Goal: Navigation & Orientation: Find specific page/section

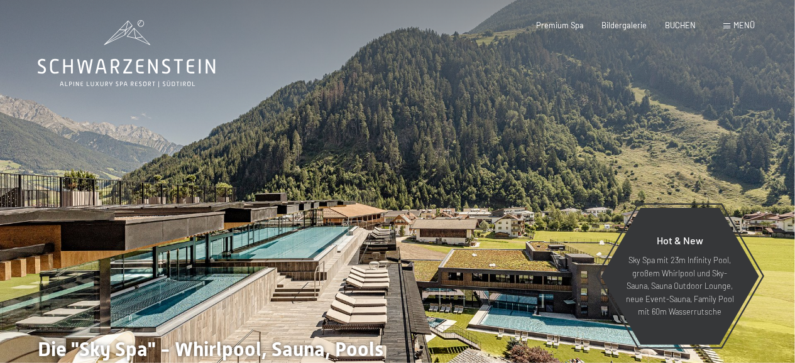
click at [618, 20] on div "Buchen Anfragen Premium Spa Bildergalerie BUCHEN Menü DE IT EN Gutschein Bilder…" at bounding box center [628, 25] width 254 height 11
click at [616, 24] on span "Bildergalerie" at bounding box center [624, 23] width 45 height 10
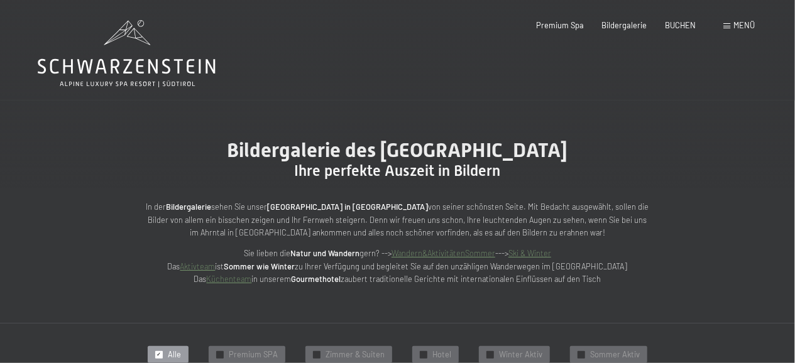
click at [225, 277] on link "Küchenteam" at bounding box center [229, 279] width 45 height 10
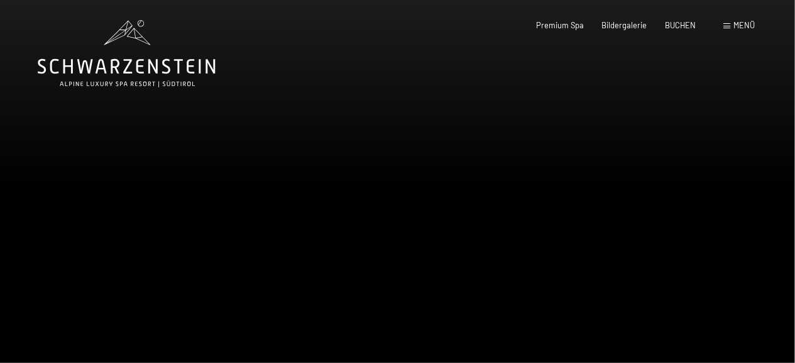
click at [760, 149] on div at bounding box center [597, 204] width 398 height 408
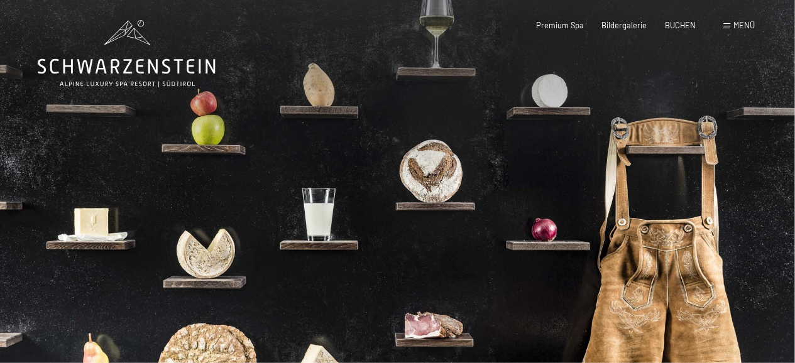
click at [743, 180] on div at bounding box center [597, 204] width 398 height 408
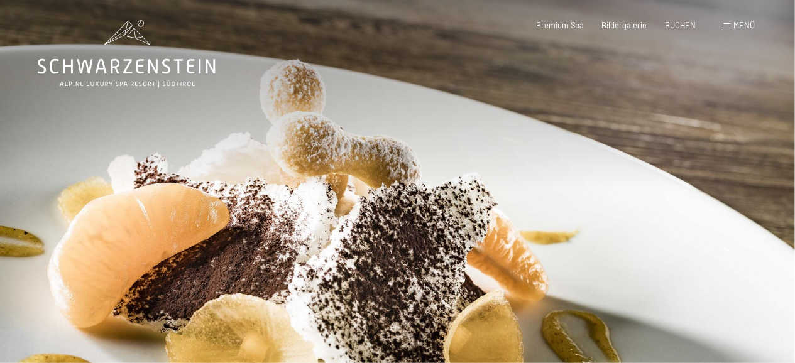
click at [743, 180] on div at bounding box center [597, 204] width 398 height 408
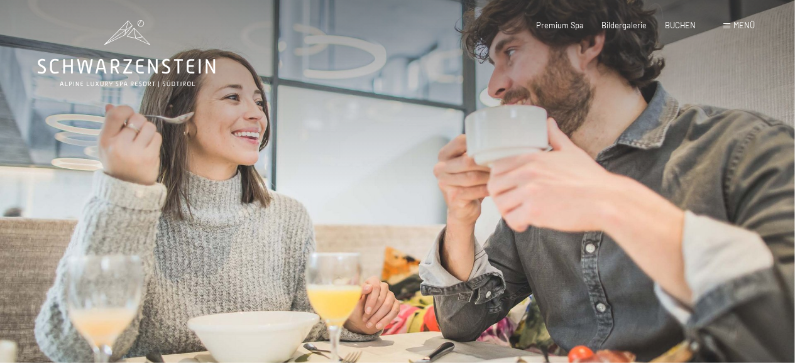
click at [743, 180] on div at bounding box center [597, 204] width 398 height 408
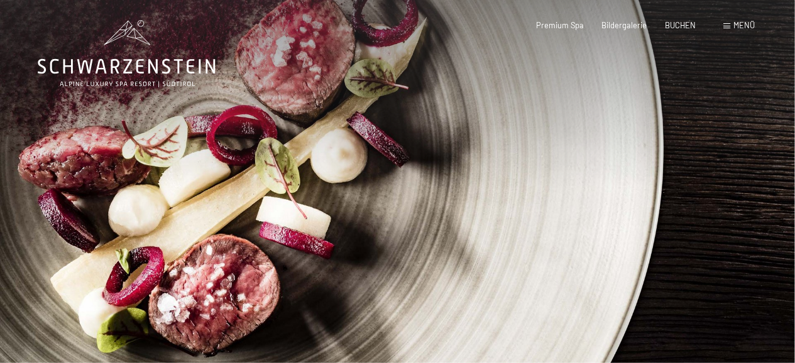
click at [743, 180] on div at bounding box center [597, 204] width 398 height 408
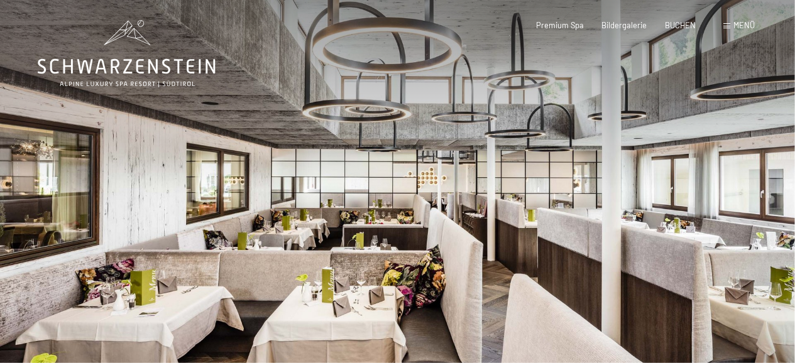
click at [743, 180] on div at bounding box center [597, 204] width 398 height 408
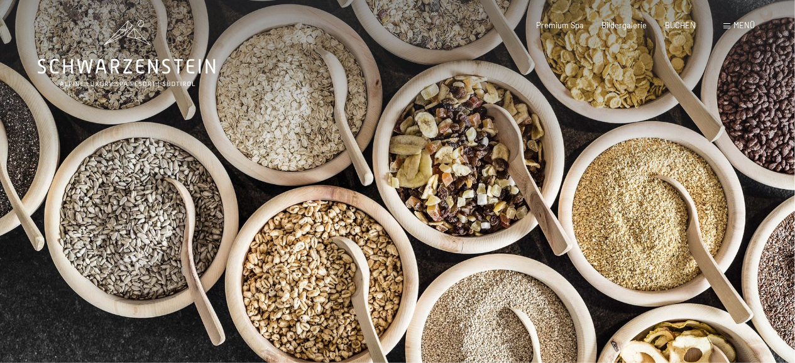
click at [743, 180] on div at bounding box center [597, 204] width 398 height 408
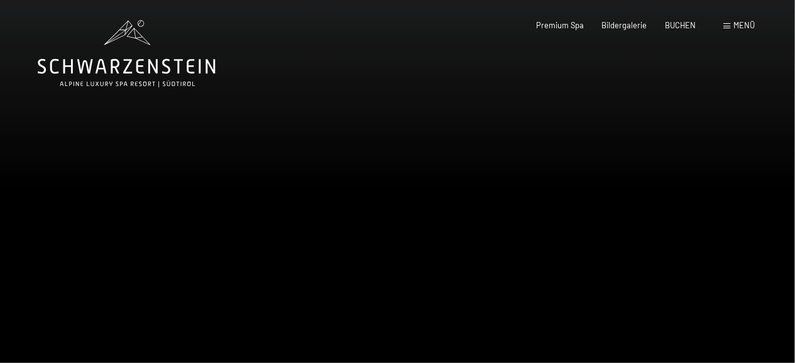
click at [743, 180] on div at bounding box center [597, 204] width 398 height 408
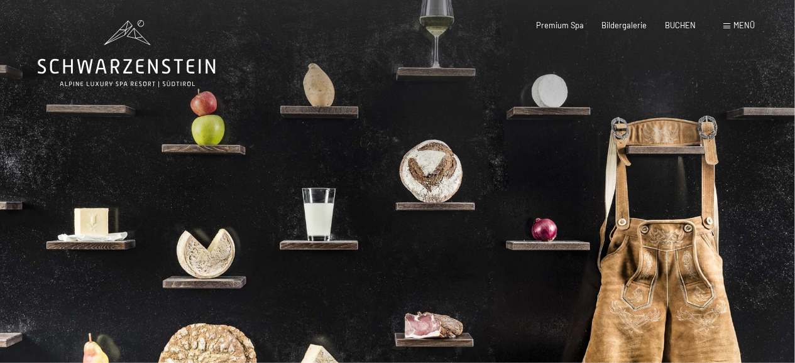
click at [743, 180] on div at bounding box center [597, 204] width 398 height 408
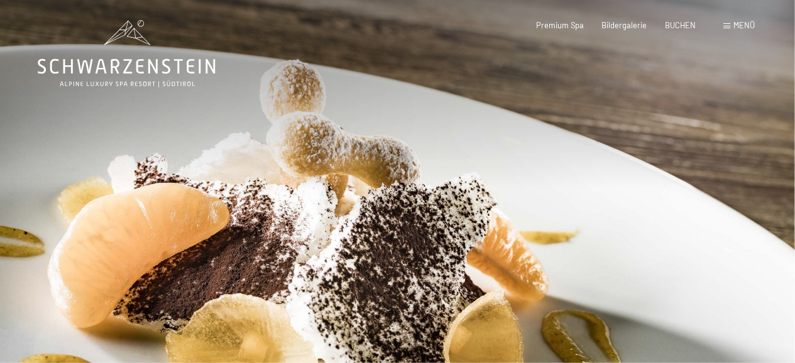
click at [626, 31] on div "Buchen Anfragen Premium Spa Bildergalerie BUCHEN Menü DE IT EN Gutschein Bilder…" at bounding box center [628, 25] width 254 height 11
click at [614, 20] on div "Buchen Anfragen Premium Spa Bildergalerie BUCHEN Menü DE IT EN Gutschein Bilder…" at bounding box center [628, 25] width 254 height 11
click at [615, 28] on span "Bildergalerie" at bounding box center [624, 23] width 45 height 10
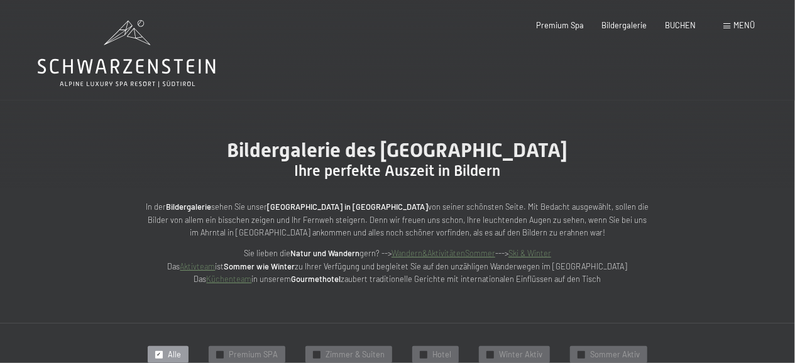
click at [215, 271] on link "Aktivteam" at bounding box center [197, 266] width 35 height 10
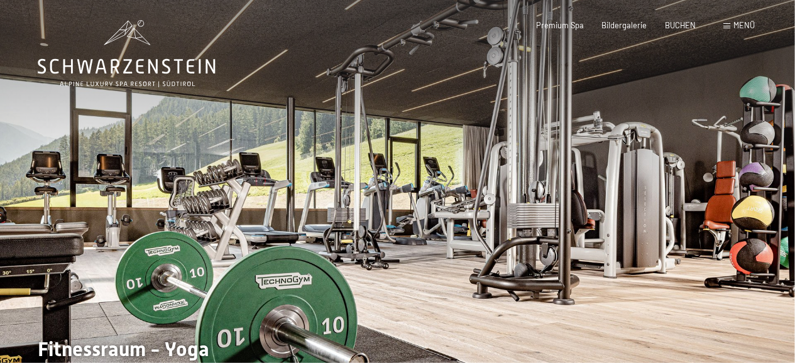
click at [761, 184] on div at bounding box center [597, 204] width 398 height 408
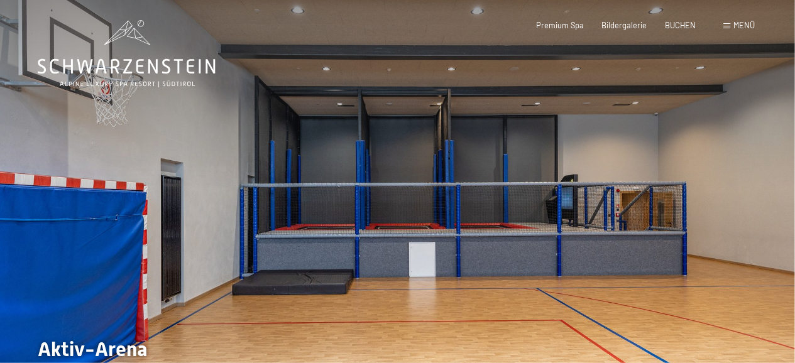
click at [756, 186] on div at bounding box center [597, 204] width 398 height 408
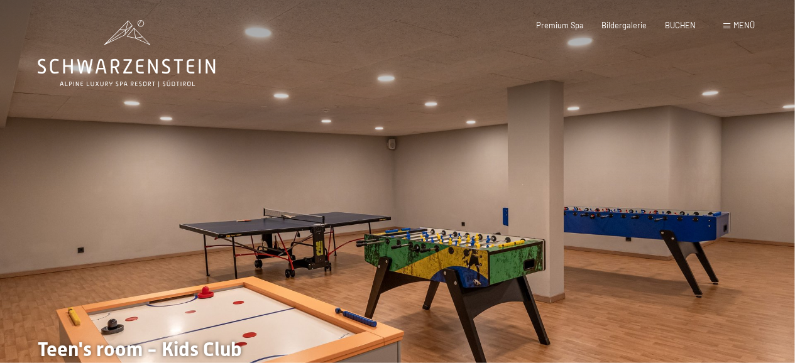
click at [756, 186] on div at bounding box center [597, 204] width 398 height 408
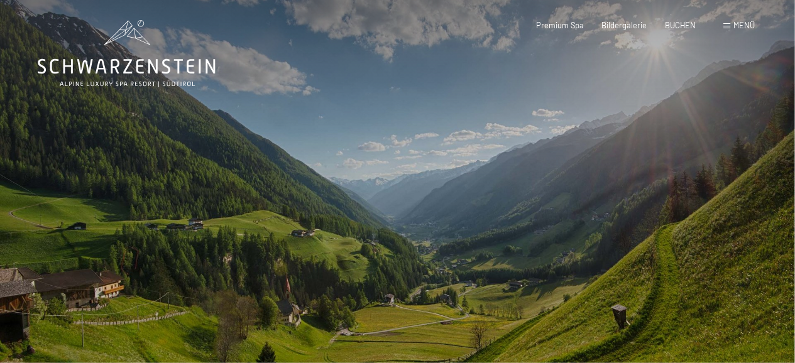
click at [756, 186] on div at bounding box center [597, 204] width 398 height 408
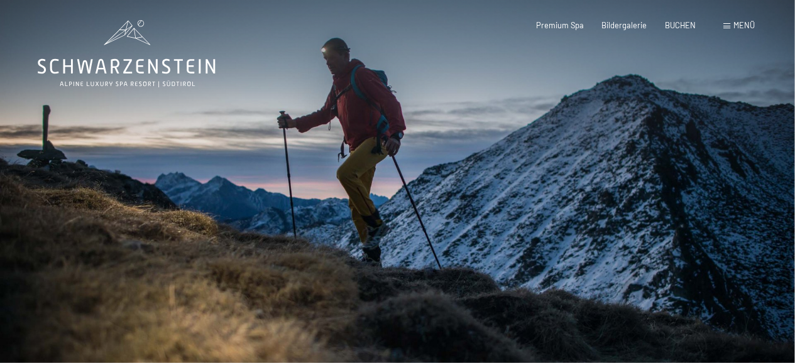
click at [756, 186] on div at bounding box center [597, 204] width 398 height 408
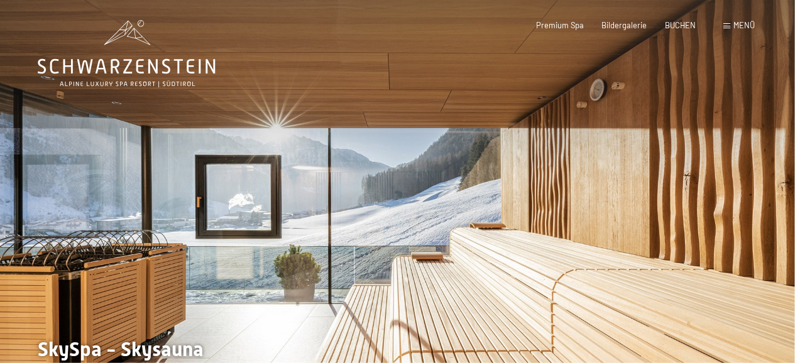
click at [756, 186] on div at bounding box center [597, 204] width 398 height 408
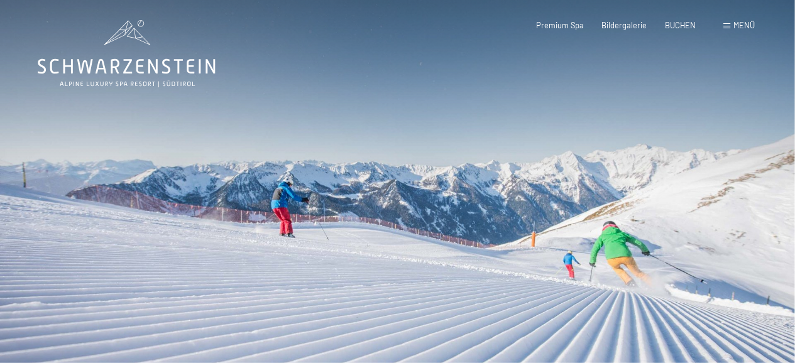
click at [756, 186] on div at bounding box center [597, 204] width 398 height 408
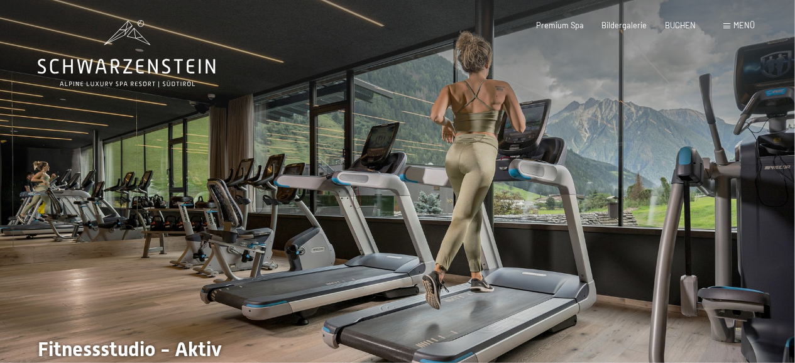
click at [756, 186] on div at bounding box center [597, 204] width 398 height 408
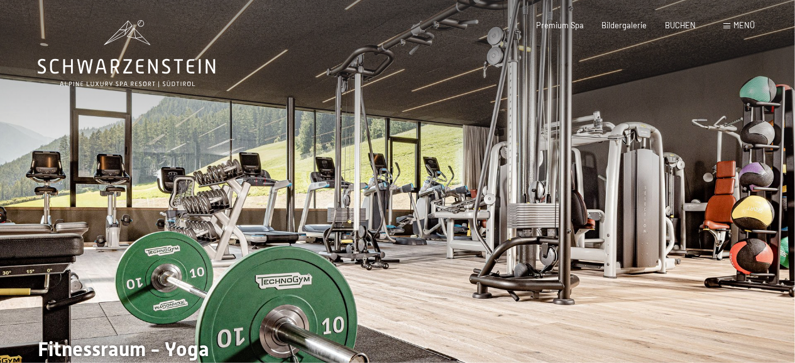
click at [756, 186] on div at bounding box center [597, 204] width 398 height 408
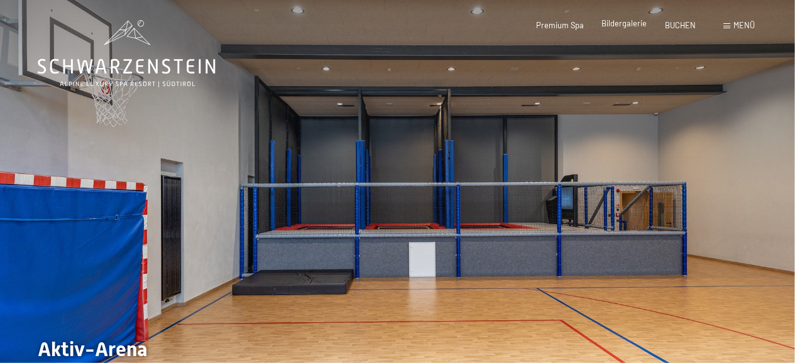
click at [614, 24] on span "Bildergalerie" at bounding box center [624, 23] width 45 height 10
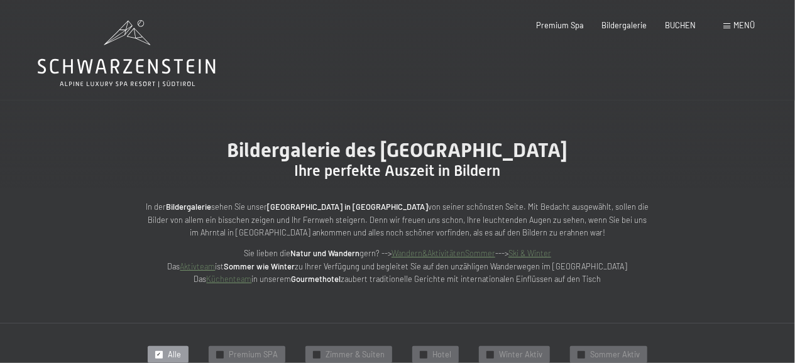
click at [440, 254] on link "Wandern&AktivitätenSommer" at bounding box center [443, 253] width 104 height 10
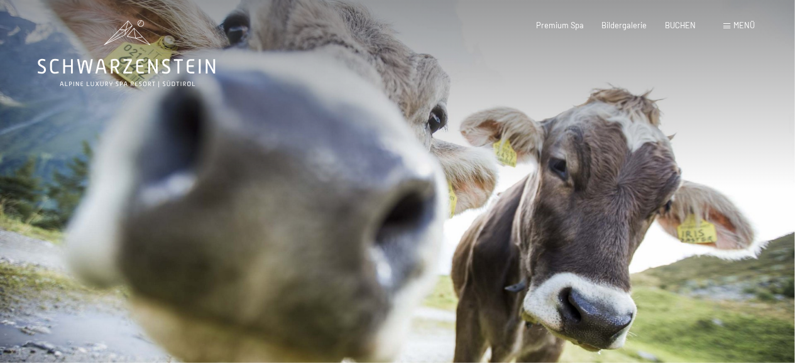
click at [751, 220] on div at bounding box center [597, 204] width 398 height 408
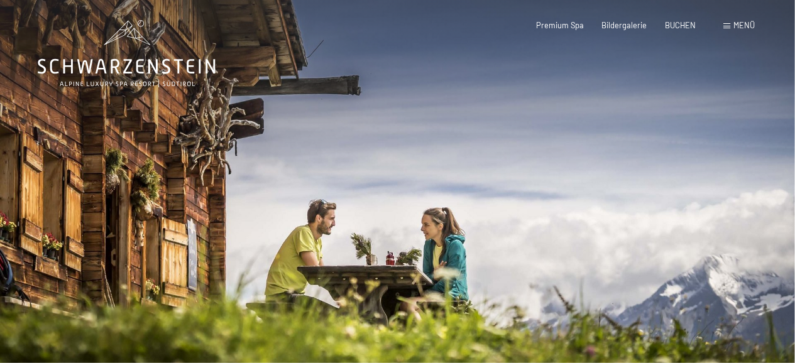
click at [752, 219] on div at bounding box center [597, 204] width 398 height 408
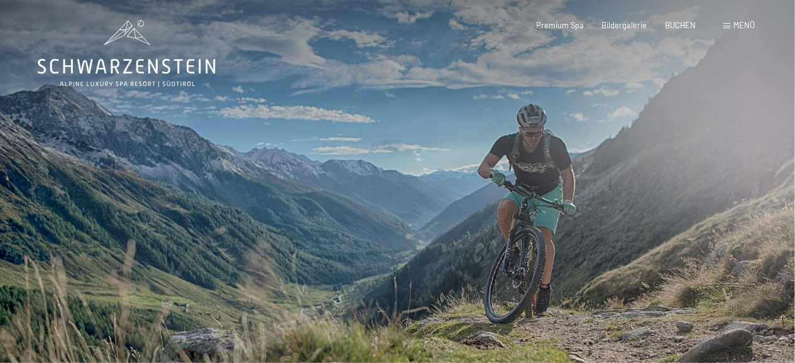
click at [752, 219] on div at bounding box center [597, 204] width 398 height 408
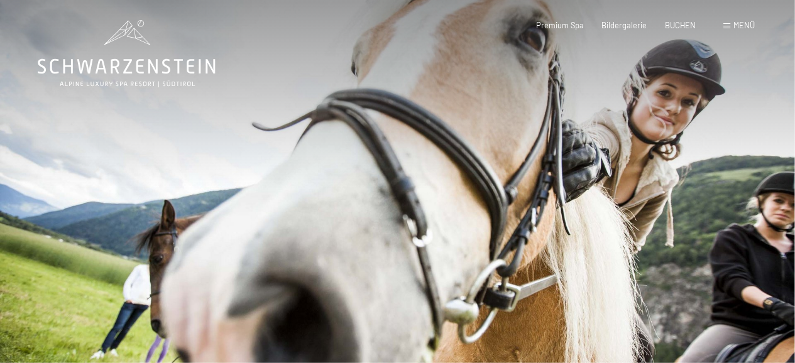
click at [752, 219] on div at bounding box center [597, 204] width 398 height 408
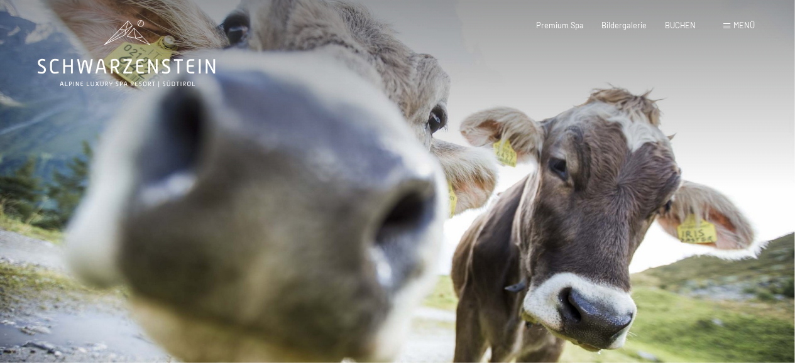
click at [752, 219] on div at bounding box center [597, 204] width 398 height 408
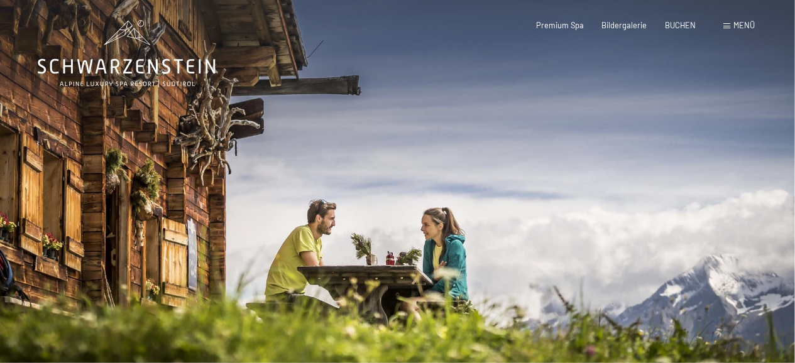
click at [752, 219] on div at bounding box center [597, 204] width 398 height 408
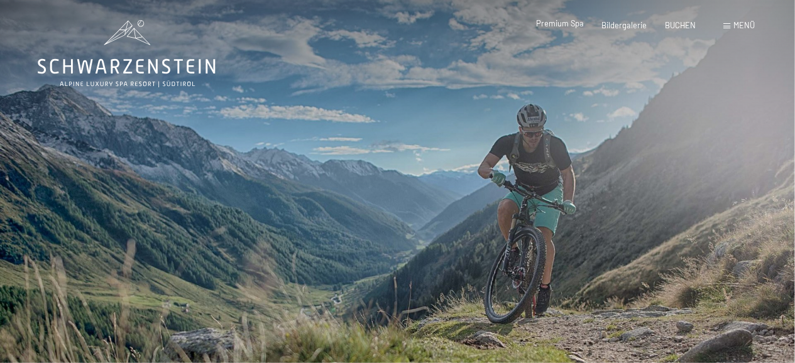
click at [565, 24] on span "Premium Spa" at bounding box center [560, 23] width 48 height 10
click at [626, 24] on span "Bildergalerie" at bounding box center [624, 23] width 45 height 10
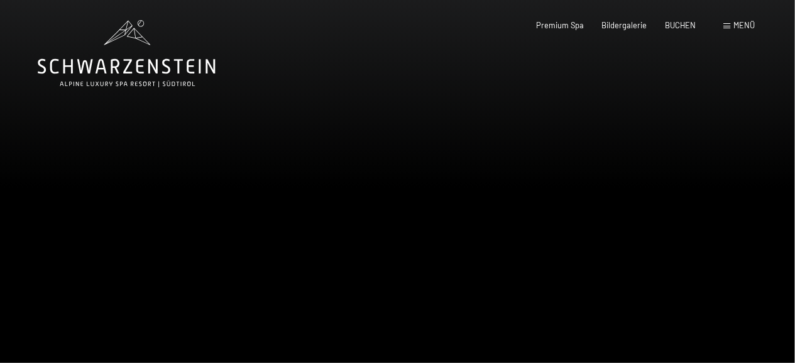
click at [727, 250] on div at bounding box center [597, 204] width 398 height 408
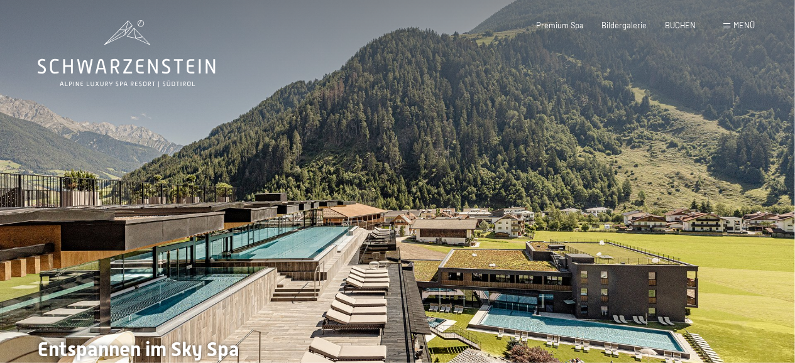
click at [727, 250] on div at bounding box center [597, 204] width 398 height 408
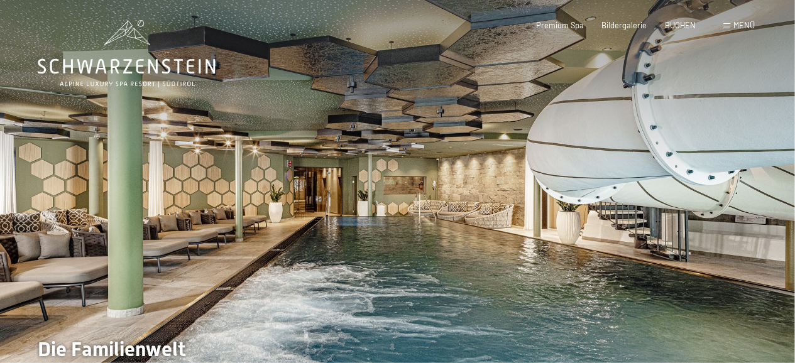
click at [721, 258] on div at bounding box center [597, 204] width 398 height 408
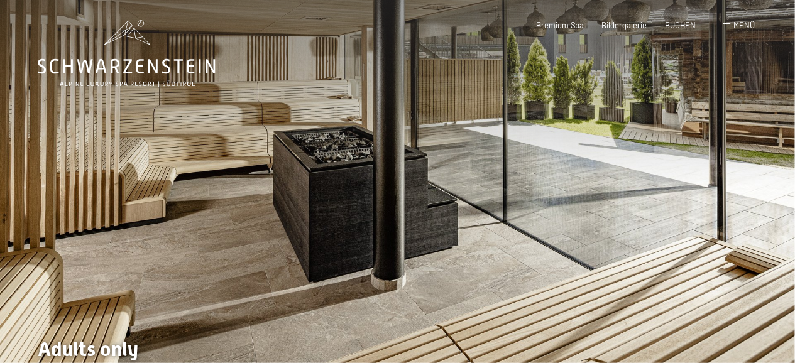
click at [721, 258] on div at bounding box center [597, 204] width 398 height 408
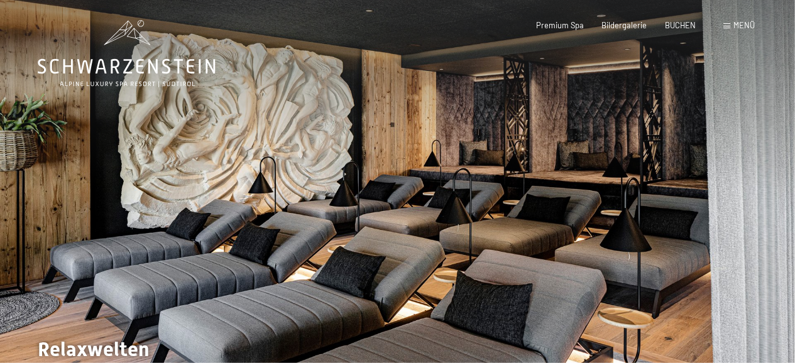
click at [721, 258] on div at bounding box center [597, 204] width 398 height 408
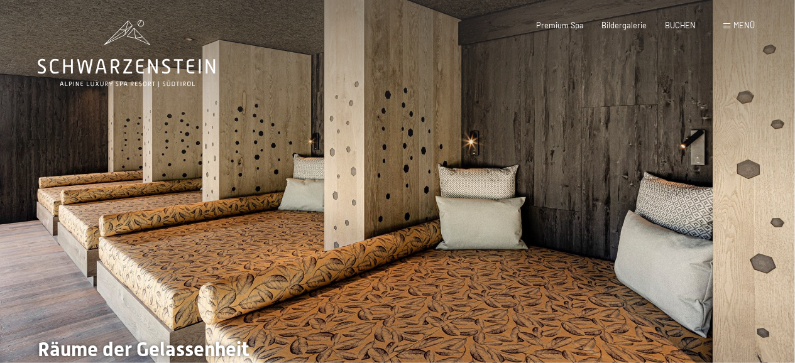
click at [721, 258] on div at bounding box center [597, 204] width 398 height 408
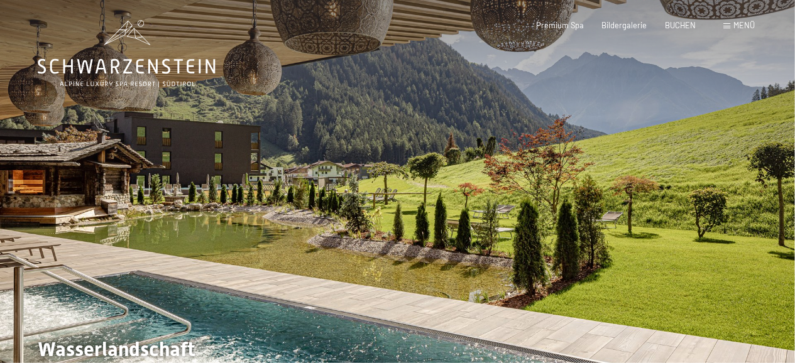
click at [721, 258] on div at bounding box center [597, 204] width 398 height 408
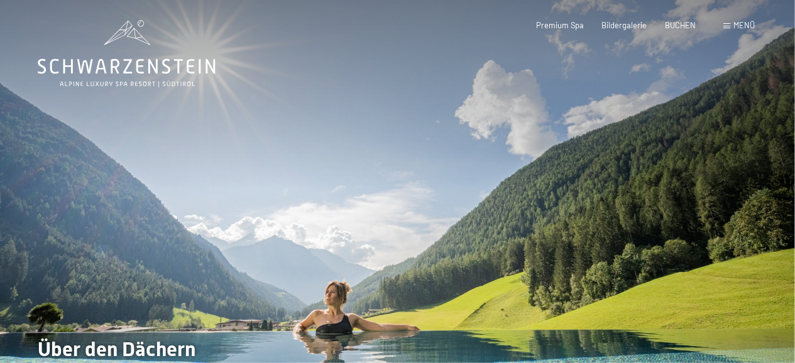
click at [721, 258] on div at bounding box center [597, 204] width 398 height 408
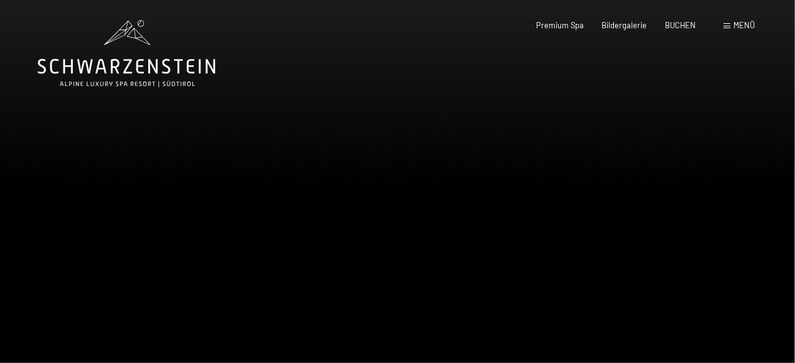
click at [721, 258] on div at bounding box center [597, 204] width 398 height 408
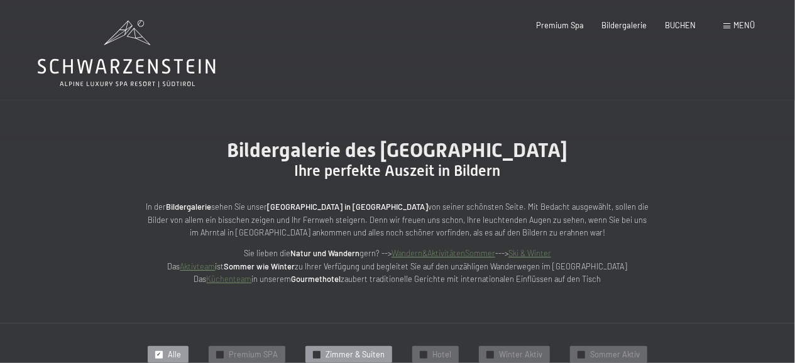
click at [334, 354] on span "Zimmer & Suiten" at bounding box center [354, 354] width 59 height 11
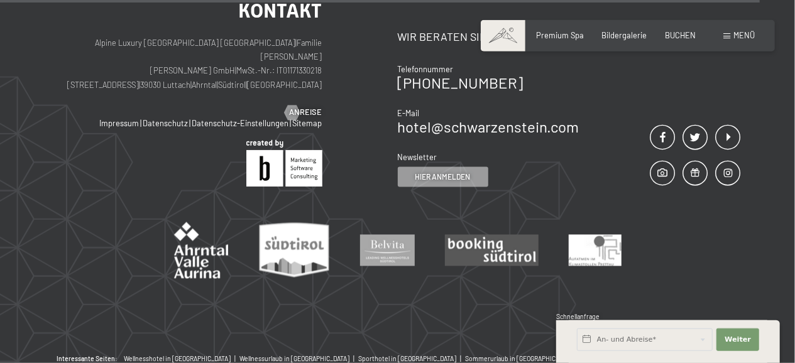
scroll to position [1219, 0]
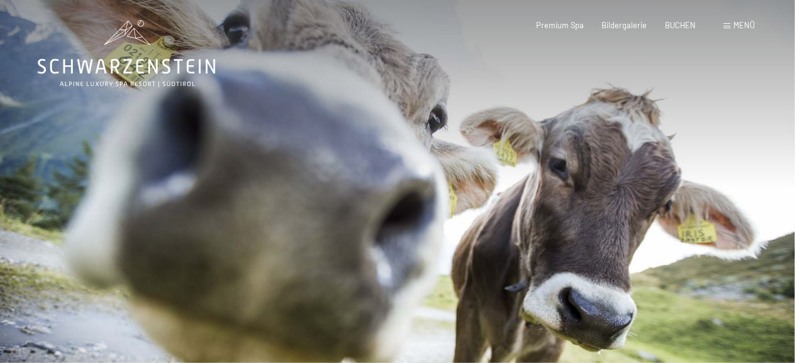
click at [109, 57] on icon at bounding box center [127, 53] width 178 height 67
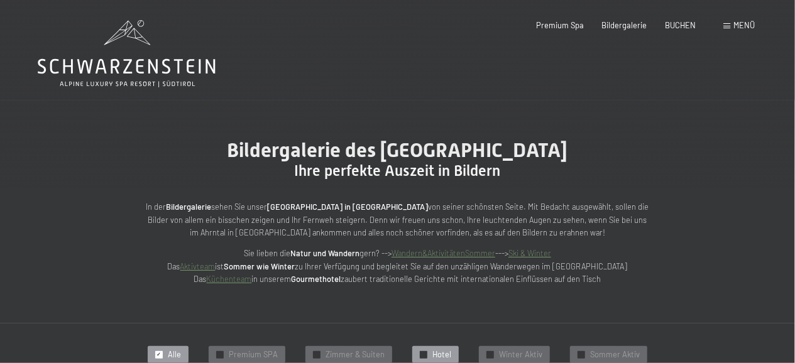
click at [444, 352] on span "Hotel" at bounding box center [441, 354] width 19 height 11
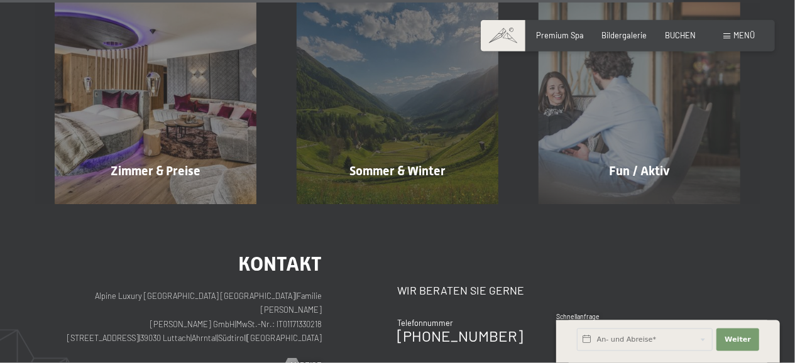
scroll to position [1817, 0]
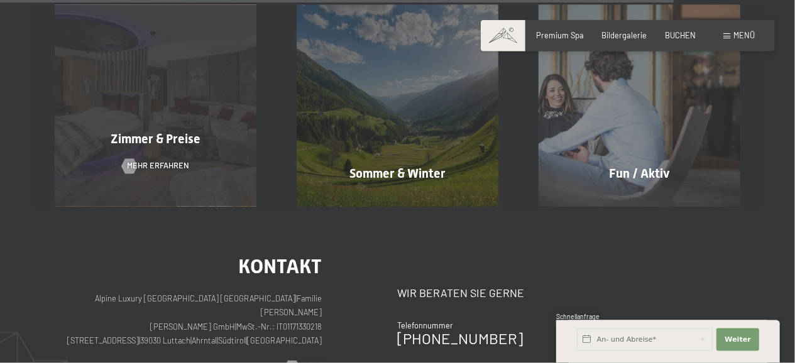
click at [164, 139] on span "Zimmer & Preise" at bounding box center [156, 139] width 90 height 15
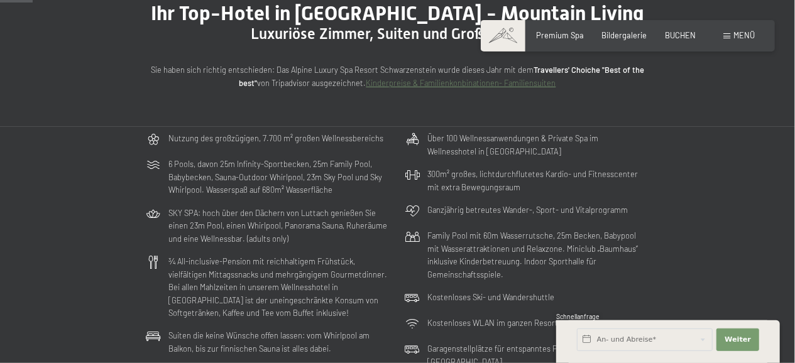
scroll to position [133, 0]
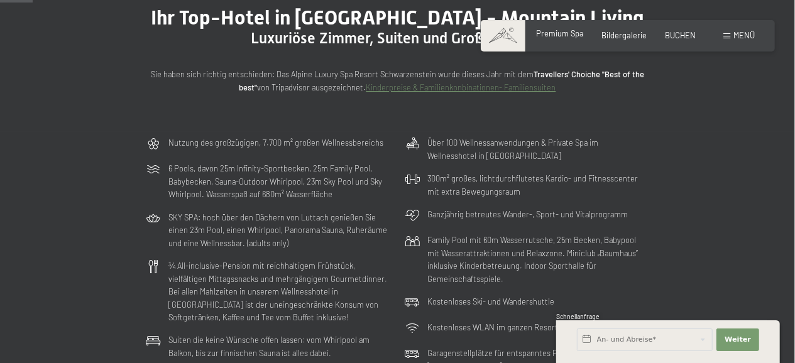
click at [554, 36] on span "Premium Spa" at bounding box center [560, 33] width 48 height 10
